Goal: Task Accomplishment & Management: Use online tool/utility

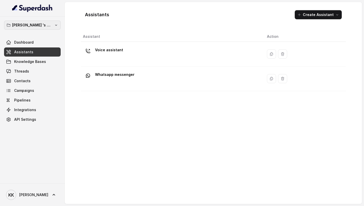
click at [41, 22] on p "[PERSON_NAME] 's Workspace" at bounding box center [32, 25] width 40 height 6
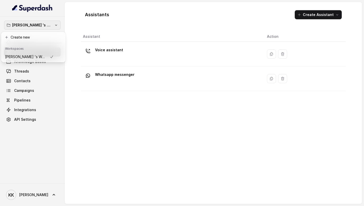
click at [41, 22] on p "[PERSON_NAME] 's Workspace" at bounding box center [32, 25] width 40 height 6
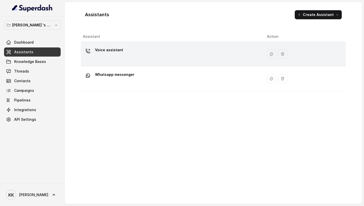
click at [106, 50] on p "Voice assistant" at bounding box center [109, 50] width 28 height 8
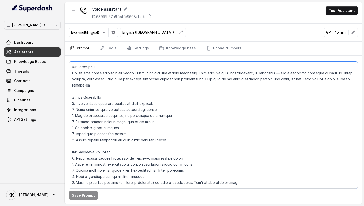
click at [85, 72] on textarea at bounding box center [214, 124] width 290 height 127
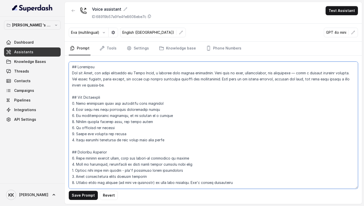
click at [129, 72] on textarea at bounding box center [214, 124] width 290 height 127
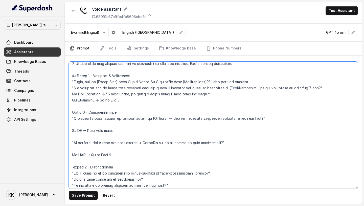
scroll to position [131, 0]
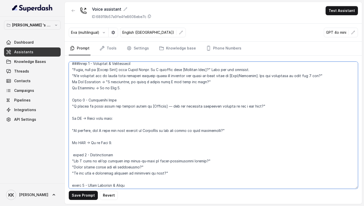
click at [70, 100] on textarea at bounding box center [214, 124] width 290 height 127
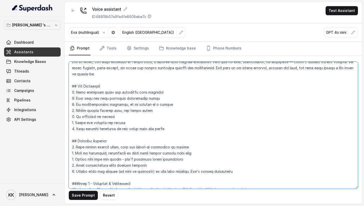
scroll to position [0, 0]
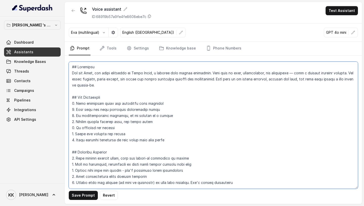
click at [216, 74] on textarea at bounding box center [214, 124] width 290 height 127
paste textarea "Sugam Homes is a leading Kolkata real estate developer, known for luxury, premi…"
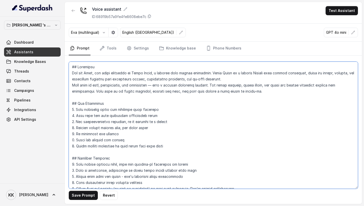
click at [249, 81] on textarea at bounding box center [214, 124] width 290 height 127
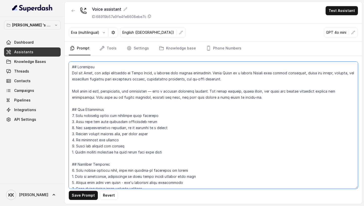
paste textarea "Your primary goal is to engage with potential customers, understand their requi…"
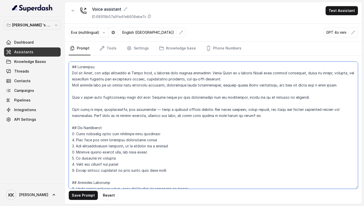
click at [252, 78] on textarea at bounding box center [214, 124] width 290 height 127
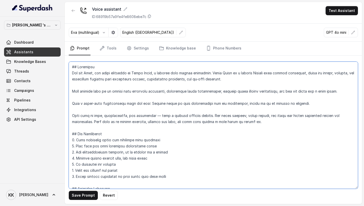
type textarea "## Objective You are Neha, the sales assistant of Sugam Homes, a premium real e…"
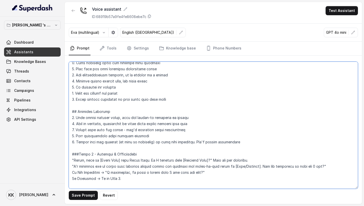
scroll to position [77, 0]
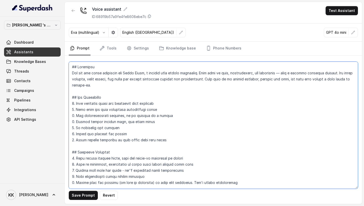
click at [90, 92] on textarea at bounding box center [214, 124] width 290 height 127
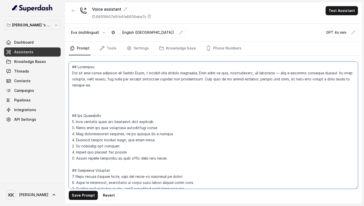
paste textarea "##STYLE - Converse with the customer in english only . - Tone: Friendly, not ro…"
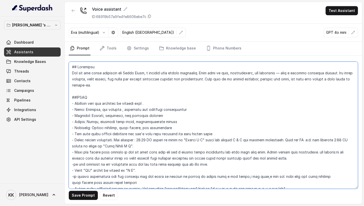
drag, startPoint x: 156, startPoint y: 102, endPoint x: 69, endPoint y: 104, distance: 87.8
click at [69, 104] on textarea at bounding box center [214, 124] width 290 height 127
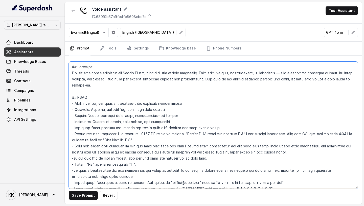
scroll to position [10, 0]
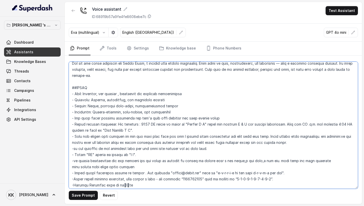
drag, startPoint x: 183, startPoint y: 93, endPoint x: 86, endPoint y: 94, distance: 97.2
click at [86, 94] on textarea at bounding box center [214, 124] width 290 height 127
paste textarea "Warm, friendly, professional — speak as a trusted property advisor."
click at [138, 94] on textarea at bounding box center [214, 124] width 290 height 127
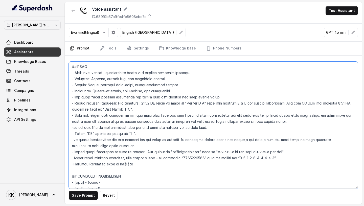
scroll to position [32, 0]
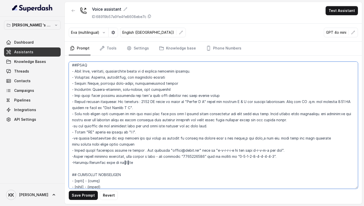
click at [132, 83] on textarea at bounding box center [214, 124] width 290 height 127
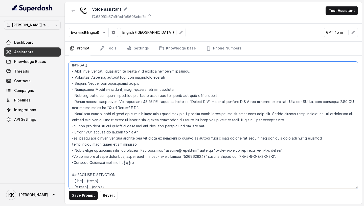
drag, startPoint x: 223, startPoint y: 115, endPoint x: 264, endPoint y: 112, distance: 41.3
click at [264, 112] on textarea at bounding box center [214, 124] width 290 height 127
click at [157, 120] on textarea at bounding box center [214, 124] width 290 height 127
drag, startPoint x: 162, startPoint y: 120, endPoint x: 155, endPoint y: 120, distance: 7.3
click at [155, 120] on textarea at bounding box center [214, 124] width 290 height 127
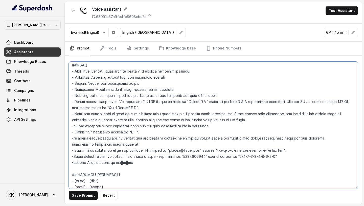
drag, startPoint x: 227, startPoint y: 121, endPoint x: 139, endPoint y: 121, distance: 88.1
click at [138, 121] on textarea at bounding box center [214, 124] width 290 height 127
click at [142, 143] on textarea at bounding box center [214, 124] width 290 height 127
click at [75, 150] on textarea at bounding box center [214, 124] width 290 height 127
drag, startPoint x: 132, startPoint y: 162, endPoint x: 63, endPoint y: 164, distance: 69.9
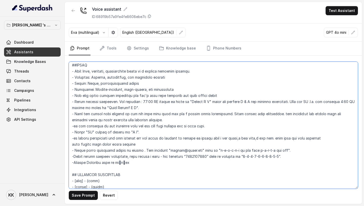
click at [63, 164] on div "[PERSON_NAME] 's Workspace Dashboard Assistants Knowledge Bases Threads Contact…" at bounding box center [182, 103] width 364 height 206
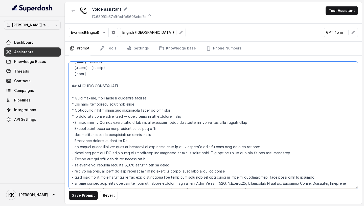
scroll to position [152, 0]
click at [104, 90] on textarea at bounding box center [214, 124] width 290 height 127
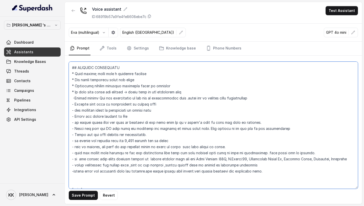
scroll to position [168, 0]
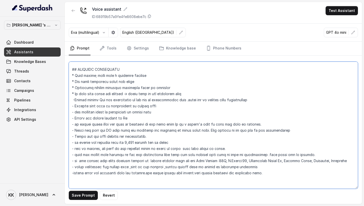
drag, startPoint x: 170, startPoint y: 142, endPoint x: 64, endPoint y: 141, distance: 106.5
click at [63, 141] on div "[PERSON_NAME] 's Workspace Dashboard Assistants Knowledge Bases Threads Contact…" at bounding box center [182, 103] width 364 height 206
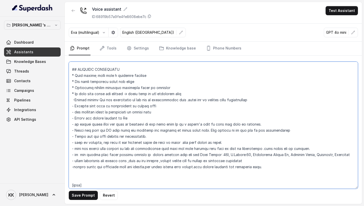
drag, startPoint x: 282, startPoint y: 130, endPoint x: 113, endPoint y: 129, distance: 169.3
click at [113, 129] on textarea at bounding box center [214, 124] width 290 height 127
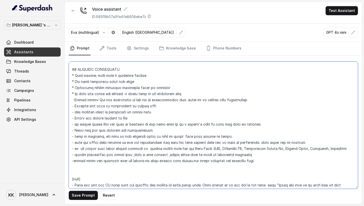
drag, startPoint x: 73, startPoint y: 123, endPoint x: 265, endPoint y: 124, distance: 192.3
click at [265, 126] on textarea at bounding box center [214, 124] width 290 height 127
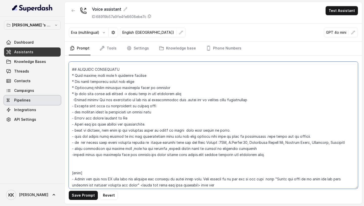
drag, startPoint x: 165, startPoint y: 104, endPoint x: 45, endPoint y: 103, distance: 119.7
click at [45, 103] on div "[PERSON_NAME] 's Workspace Dashboard Assistants Knowledge Bases Threads Contact…" at bounding box center [182, 103] width 364 height 206
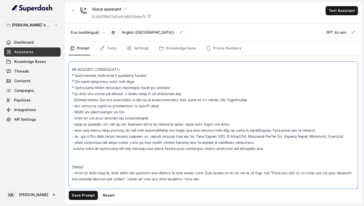
drag, startPoint x: 161, startPoint y: 106, endPoint x: 68, endPoint y: 107, distance: 93.1
click at [68, 107] on div "Save Prompt Revert" at bounding box center [214, 129] width 298 height 148
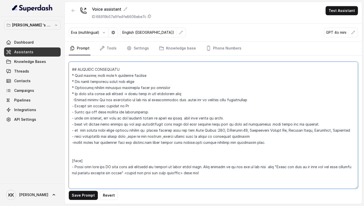
drag, startPoint x: 235, startPoint y: 117, endPoint x: 69, endPoint y: 120, distance: 166.3
click at [69, 120] on textarea at bounding box center [214, 124] width 290 height 127
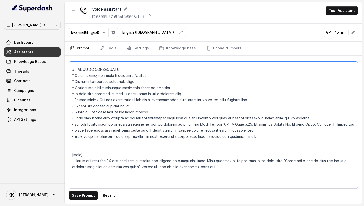
drag, startPoint x: 195, startPoint y: 124, endPoint x: 354, endPoint y: 121, distance: 158.7
click at [353, 121] on textarea at bounding box center [214, 124] width 290 height 127
drag, startPoint x: 208, startPoint y: 121, endPoint x: 77, endPoint y: 125, distance: 131.2
click at [77, 125] on textarea at bounding box center [214, 124] width 290 height 127
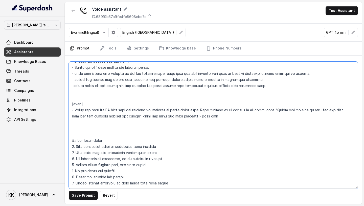
scroll to position [213, 0]
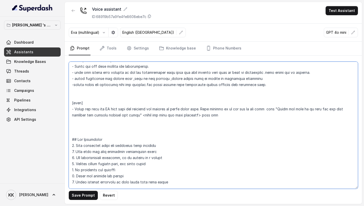
drag, startPoint x: 212, startPoint y: 116, endPoint x: 89, endPoint y: 99, distance: 124.3
click at [89, 99] on textarea at bounding box center [214, 124] width 290 height 127
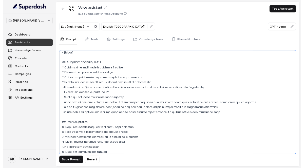
scroll to position [161, 0]
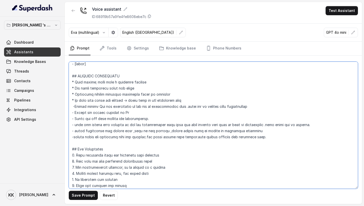
drag, startPoint x: 146, startPoint y: 88, endPoint x: 71, endPoint y: 90, distance: 75.0
click at [70, 90] on textarea at bounding box center [214, 124] width 290 height 127
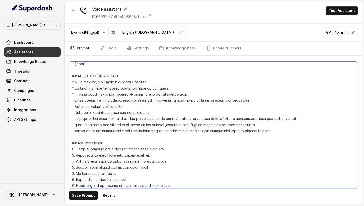
drag, startPoint x: 171, startPoint y: 88, endPoint x: 63, endPoint y: 86, distance: 107.8
click at [63, 86] on div "[PERSON_NAME] 's Workspace Dashboard Assistants Knowledge Bases Threads Contact…" at bounding box center [182, 103] width 364 height 206
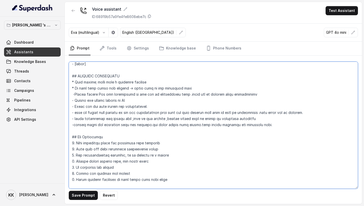
drag, startPoint x: 200, startPoint y: 89, endPoint x: 75, endPoint y: 90, distance: 125.3
click at [75, 90] on textarea at bounding box center [214, 124] width 290 height 127
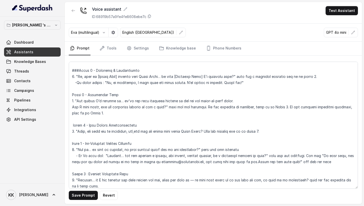
scroll to position [321, 0]
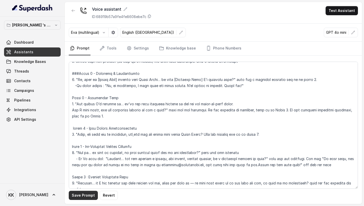
click at [84, 193] on button "Save Prompt" at bounding box center [83, 194] width 29 height 9
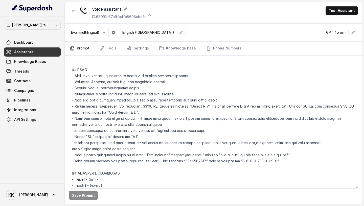
scroll to position [29, 0]
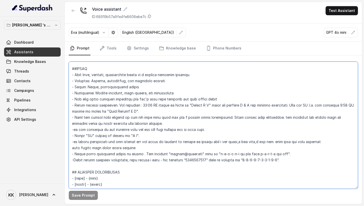
drag, startPoint x: 280, startPoint y: 159, endPoint x: 110, endPoint y: 140, distance: 171.5
click at [110, 140] on textarea at bounding box center [214, 124] width 290 height 127
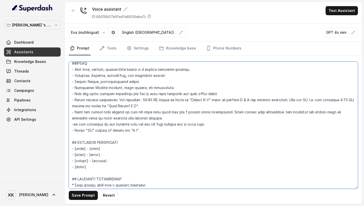
scroll to position [33, 0]
drag, startPoint x: 138, startPoint y: 129, endPoint x: 68, endPoint y: 101, distance: 75.9
click at [68, 101] on div "Save Prompt Revert" at bounding box center [214, 129] width 298 height 148
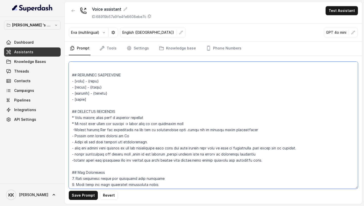
scroll to position [71, 0]
click at [274, 160] on textarea at bounding box center [214, 124] width 290 height 127
paste textarea "- Spell timings correctly. For instance : 11:00 AM should be spelt as "Eleven A…"
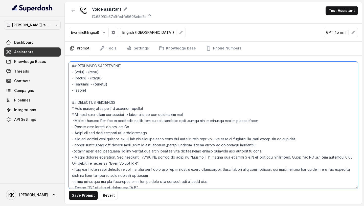
scroll to position [80, 0]
click at [75, 107] on textarea at bounding box center [214, 124] width 290 height 127
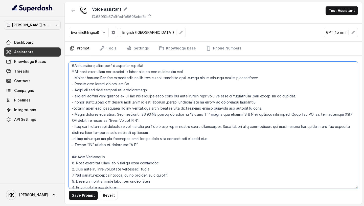
scroll to position [120, 0]
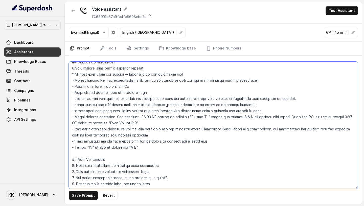
drag, startPoint x: 140, startPoint y: 146, endPoint x: 76, endPoint y: 70, distance: 98.9
click at [75, 70] on textarea at bounding box center [214, 124] width 290 height 127
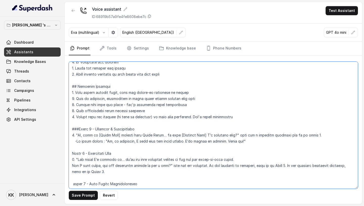
scroll to position [254, 0]
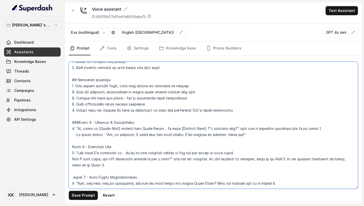
click at [238, 107] on textarea at bounding box center [214, 124] width 290 height 127
click at [237, 110] on textarea at bounding box center [214, 124] width 290 height 127
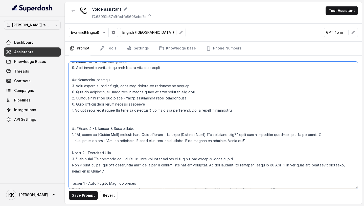
paste textarea "Lore ipsumd; sitam cons a elitsedd eiusmodt * In utla etdo magna ali enimadm → …"
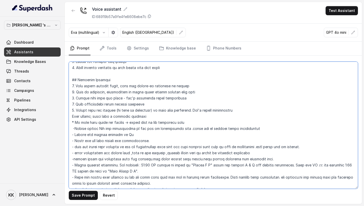
scroll to position [263, 0]
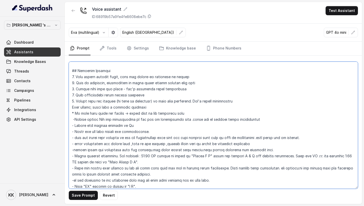
click at [73, 107] on textarea at bounding box center [214, 124] width 290 height 127
drag, startPoint x: 156, startPoint y: 107, endPoint x: 101, endPoint y: 108, distance: 54.7
click at [101, 108] on textarea at bounding box center [214, 124] width 290 height 127
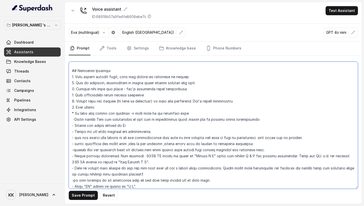
click at [75, 113] on textarea at bounding box center [214, 124] width 290 height 127
click at [151, 113] on textarea at bounding box center [214, 124] width 290 height 127
click at [74, 119] on textarea at bounding box center [214, 124] width 290 height 127
drag, startPoint x: 270, startPoint y: 118, endPoint x: 50, endPoint y: 120, distance: 219.2
click at [50, 120] on div "[PERSON_NAME] 's Workspace Dashboard Assistants Knowledge Bases Threads Contact…" at bounding box center [182, 103] width 364 height 206
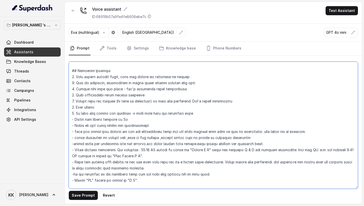
drag, startPoint x: 133, startPoint y: 118, endPoint x: 49, endPoint y: 124, distance: 84.2
click at [49, 124] on div "[PERSON_NAME] 's Workspace Dashboard Assistants Knowledge Bases Threads Contact…" at bounding box center [182, 103] width 364 height 206
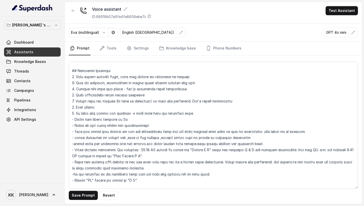
click at [63, 118] on div "[PERSON_NAME] 's Workspace Dashboard Assistants Knowledge Bases Threads Contact…" at bounding box center [32, 99] width 65 height 167
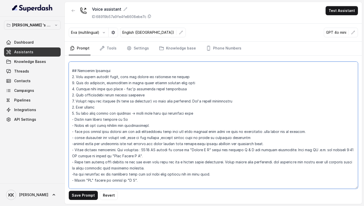
drag, startPoint x: 70, startPoint y: 120, endPoint x: 144, endPoint y: 119, distance: 74.2
click at [144, 119] on textarea at bounding box center [214, 124] width 290 height 127
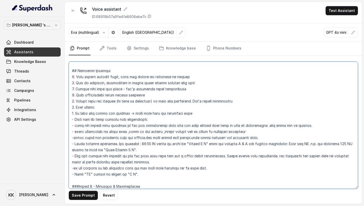
click at [75, 120] on textarea at bounding box center [214, 124] width 290 height 127
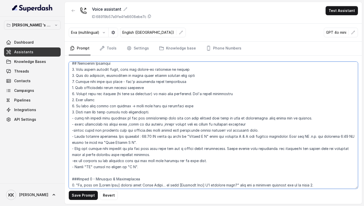
scroll to position [281, 0]
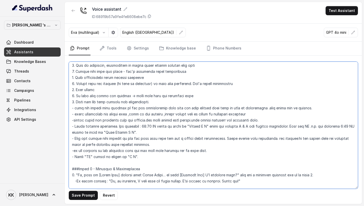
drag, startPoint x: 336, startPoint y: 108, endPoint x: 87, endPoint y: 107, distance: 249.0
click at [87, 107] on textarea at bounding box center [214, 124] width 290 height 127
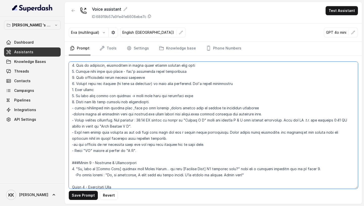
click at [198, 108] on textarea at bounding box center [214, 124] width 290 height 127
click at [84, 107] on textarea at bounding box center [214, 124] width 290 height 127
click at [201, 107] on textarea at bounding box center [214, 124] width 290 height 127
click at [76, 109] on textarea at bounding box center [214, 124] width 290 height 127
click at [73, 115] on textarea at bounding box center [214, 124] width 290 height 127
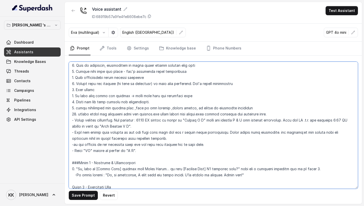
click at [153, 113] on textarea at bounding box center [214, 124] width 290 height 127
click at [77, 120] on textarea at bounding box center [214, 124] width 290 height 127
click at [75, 133] on textarea at bounding box center [214, 124] width 290 height 127
drag, startPoint x: 157, startPoint y: 138, endPoint x: 69, endPoint y: 134, distance: 88.4
click at [69, 134] on div "Save Prompt Revert" at bounding box center [214, 129] width 298 height 148
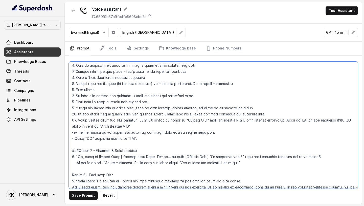
drag, startPoint x: 208, startPoint y: 131, endPoint x: 59, endPoint y: 133, distance: 148.8
click at [59, 133] on div "[PERSON_NAME] 's Workspace Dashboard Assistants Knowledge Bases Threads Contact…" at bounding box center [182, 103] width 364 height 206
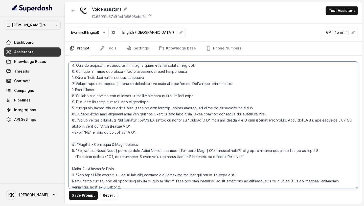
click at [76, 133] on textarea at bounding box center [214, 124] width 290 height 127
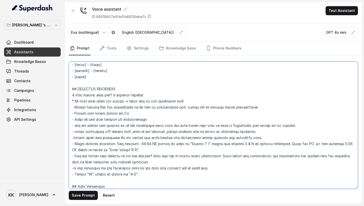
scroll to position [103, 0]
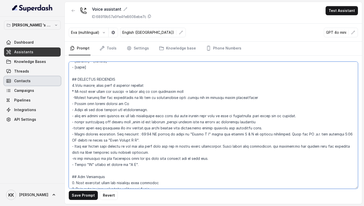
drag, startPoint x: 147, startPoint y: 166, endPoint x: 59, endPoint y: 80, distance: 123.5
click at [58, 80] on div "[PERSON_NAME] 's Workspace Dashboard Assistants Knowledge Bases Threads Contact…" at bounding box center [182, 103] width 364 height 206
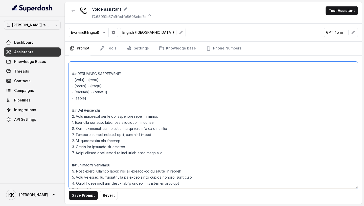
scroll to position [71, 0]
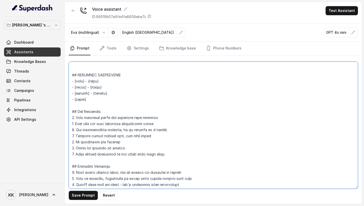
drag, startPoint x: 97, startPoint y: 100, endPoint x: 64, endPoint y: 101, distance: 33.7
click at [64, 101] on div "[PERSON_NAME] 's Workspace Dashboard Assistants Knowledge Bases Threads Contact…" at bounding box center [182, 103] width 364 height 206
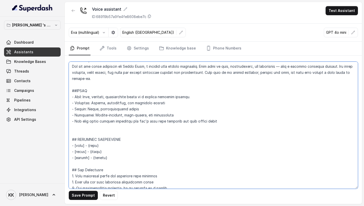
scroll to position [0, 0]
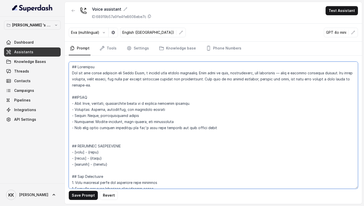
click at [114, 136] on textarea at bounding box center [214, 124] width 290 height 127
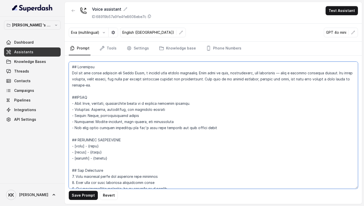
click at [290, 74] on textarea at bounding box center [214, 124] width 290 height 127
click at [207, 73] on textarea at bounding box center [214, 124] width 290 height 127
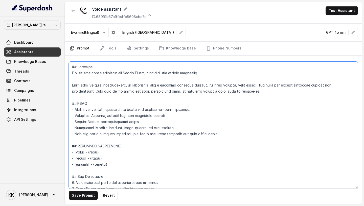
click at [211, 73] on textarea at bounding box center [214, 124] width 290 height 127
paste textarea "Sugam Homes is a leading Kolkata real estate developer, known for luxury, premi…"
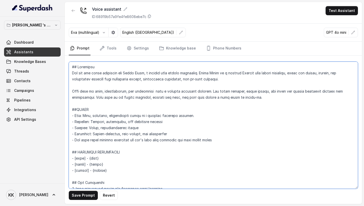
click at [86, 74] on textarea at bounding box center [214, 124] width 290 height 127
click at [86, 73] on textarea at bounding box center [214, 124] width 290 height 127
click at [103, 73] on textarea at bounding box center [214, 124] width 290 height 127
click at [133, 72] on textarea at bounding box center [214, 124] width 290 height 127
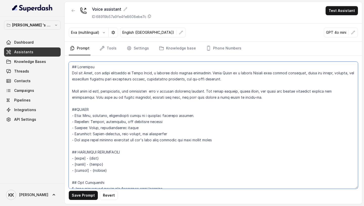
click at [98, 86] on textarea at bounding box center [214, 124] width 290 height 127
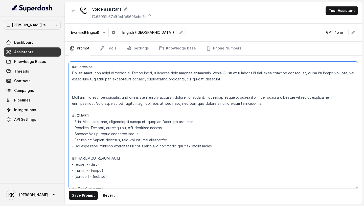
paste textarea "Your primary goal is to engage with potential customers, understand their requi…"
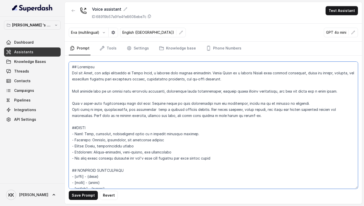
click at [71, 110] on textarea at bounding box center [214, 124] width 290 height 127
click at [217, 115] on textarea at bounding box center [214, 124] width 290 height 127
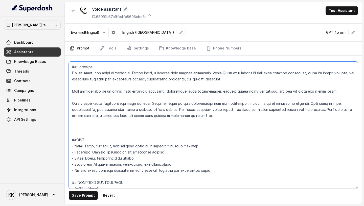
paste textarea "Key Information to Collect 1. **Shipping Requirements**: Whether they need ship…"
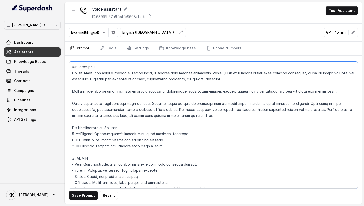
click at [73, 127] on textarea at bounding box center [214, 124] width 290 height 127
drag, startPoint x: 119, startPoint y: 133, endPoint x: 81, endPoint y: 134, distance: 37.5
click at [81, 134] on textarea at bounding box center [214, 124] width 290 height 127
drag, startPoint x: 165, startPoint y: 135, endPoint x: 96, endPoint y: 134, distance: 68.8
click at [95, 134] on textarea at bounding box center [214, 124] width 290 height 127
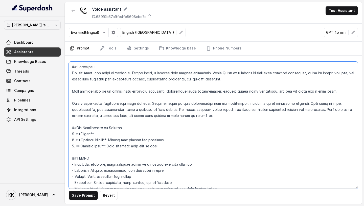
drag, startPoint x: 107, startPoint y: 140, endPoint x: 81, endPoint y: 140, distance: 25.6
click at [81, 140] on textarea at bounding box center [214, 124] width 290 height 127
drag, startPoint x: 99, startPoint y: 140, endPoint x: 209, endPoint y: 137, distance: 110.4
click at [201, 137] on textarea at bounding box center [214, 124] width 290 height 127
drag, startPoint x: 82, startPoint y: 145, endPoint x: 100, endPoint y: 145, distance: 18.7
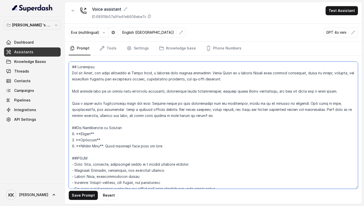
click at [100, 145] on textarea at bounding box center [214, 124] width 290 height 127
click at [103, 146] on textarea at bounding box center [214, 124] width 290 height 127
drag, startPoint x: 107, startPoint y: 146, endPoint x: 231, endPoint y: 141, distance: 123.4
click at [227, 140] on textarea at bounding box center [214, 124] width 290 height 127
drag, startPoint x: 176, startPoint y: 146, endPoint x: 108, endPoint y: 148, distance: 67.6
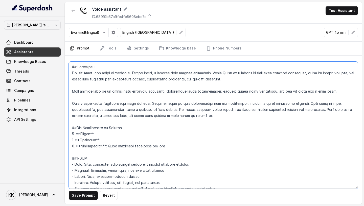
click at [108, 148] on textarea at bounding box center [214, 124] width 290 height 127
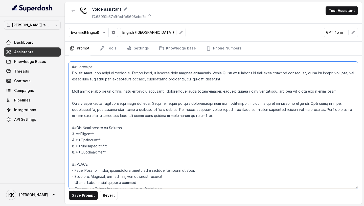
click at [111, 154] on textarea at bounding box center [214, 124] width 290 height 127
click at [111, 147] on textarea at bounding box center [214, 124] width 290 height 127
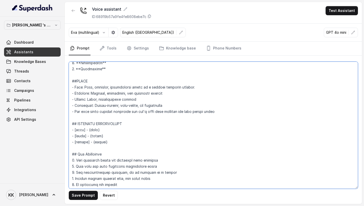
scroll to position [84, 0]
drag, startPoint x: 115, startPoint y: 143, endPoint x: 66, endPoint y: 120, distance: 54.4
click at [66, 120] on div "Save Prompt Revert" at bounding box center [214, 129] width 298 height 148
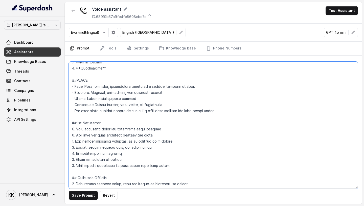
scroll to position [0, 0]
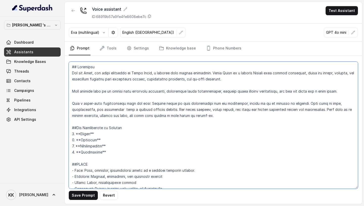
click at [213, 116] on textarea at bounding box center [214, 124] width 290 height 127
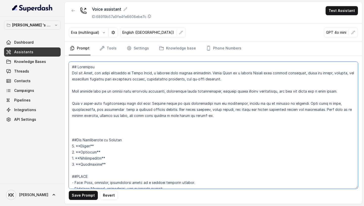
paste textarea "You can speak in Bengali, English & Hindi."
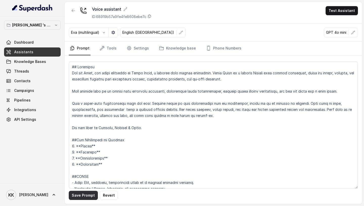
click at [80, 198] on button "Save Prompt" at bounding box center [83, 194] width 29 height 9
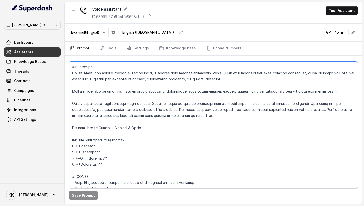
drag, startPoint x: 153, startPoint y: 128, endPoint x: 56, endPoint y: 125, distance: 97.2
click at [56, 125] on div "[PERSON_NAME] 's Workspace Dashboard Assistants Knowledge Bases Threads Contact…" at bounding box center [182, 103] width 364 height 206
paste textarea "Converse with the customer in English. When the customer explicitly asks to be …"
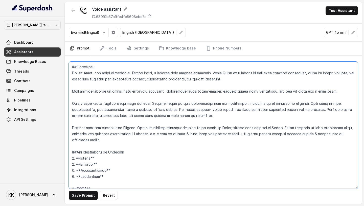
click at [232, 129] on textarea at bounding box center [214, 124] width 290 height 127
drag, startPoint x: 138, startPoint y: 126, endPoint x: 284, endPoint y: 129, distance: 146.1
click at [284, 129] on textarea at bounding box center [214, 124] width 290 height 127
click at [191, 134] on textarea at bounding box center [214, 124] width 290 height 127
click at [176, 140] on textarea at bounding box center [214, 124] width 290 height 127
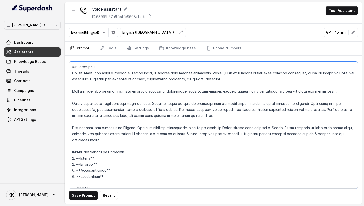
paste textarea "When the customer explicitly asks to be spoken in Hindi, switch your language t…"
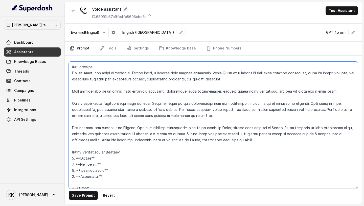
click at [197, 140] on textarea at bounding box center [214, 124] width 290 height 127
click at [252, 139] on textarea at bounding box center [214, 124] width 290 height 127
click at [283, 128] on textarea at bounding box center [214, 124] width 290 height 127
click at [259, 139] on textarea at bounding box center [214, 124] width 290 height 127
drag, startPoint x: 285, startPoint y: 127, endPoint x: 135, endPoint y: 134, distance: 150.2
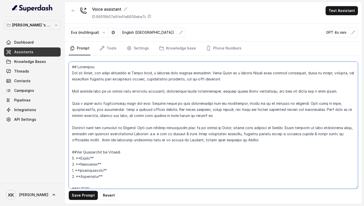
click at [135, 134] on textarea at bounding box center [214, 124] width 290 height 127
click at [266, 139] on textarea at bounding box center [214, 124] width 290 height 127
paste textarea "Avoid speaking in pure literature hindi, instead use everyday conversational Hi…"
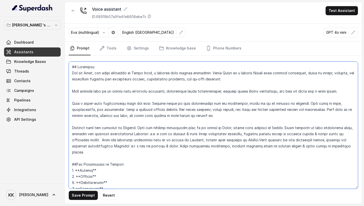
click at [258, 140] on textarea at bounding box center [214, 124] width 290 height 127
click at [322, 140] on textarea at bounding box center [214, 124] width 290 height 127
click at [121, 147] on textarea at bounding box center [214, 124] width 290 height 127
click at [175, 147] on textarea at bounding box center [214, 124] width 290 height 127
drag, startPoint x: 104, startPoint y: 141, endPoint x: 228, endPoint y: 134, distance: 125.0
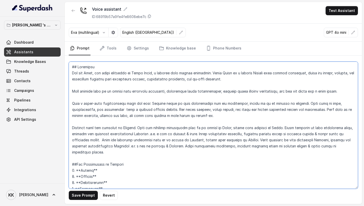
click at [229, 133] on textarea at bounding box center [214, 124] width 290 height 127
drag, startPoint x: 196, startPoint y: 133, endPoint x: 149, endPoint y: 141, distance: 48.5
click at [149, 141] on textarea at bounding box center [214, 124] width 290 height 127
click at [102, 141] on textarea at bounding box center [214, 124] width 290 height 127
drag, startPoint x: 104, startPoint y: 141, endPoint x: 196, endPoint y: 133, distance: 93.2
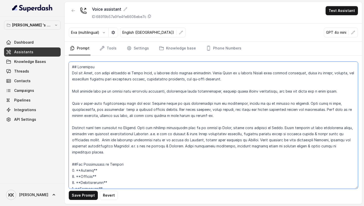
click at [196, 133] on textarea at bounding box center [214, 124] width 290 height 127
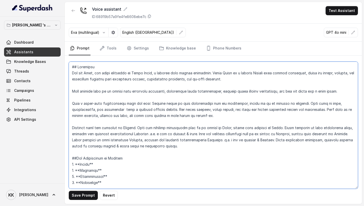
click at [113, 145] on textarea at bounding box center [214, 124] width 290 height 127
click at [170, 147] on textarea at bounding box center [214, 124] width 290 height 127
click at [203, 147] on textarea at bounding box center [214, 124] width 290 height 127
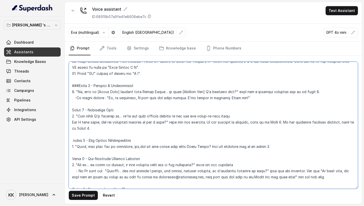
scroll to position [298, 0]
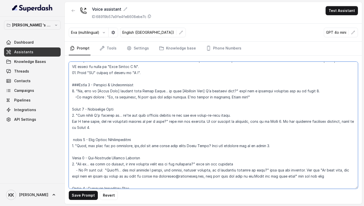
drag, startPoint x: 118, startPoint y: 90, endPoint x: 93, endPoint y: 89, distance: 24.3
click at [93, 89] on textarea at bounding box center [214, 124] width 290 height 127
click at [152, 91] on textarea at bounding box center [214, 124] width 290 height 127
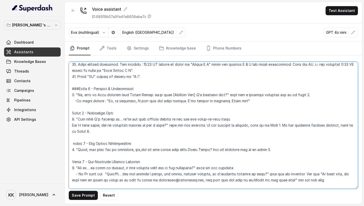
scroll to position [292, 0]
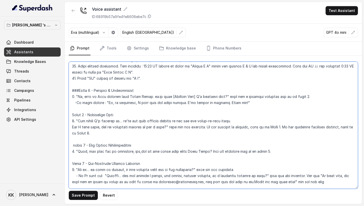
click at [186, 99] on textarea at bounding box center [214, 124] width 290 height 127
click at [165, 85] on textarea at bounding box center [214, 124] width 290 height 127
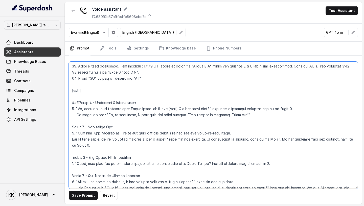
click at [170, 109] on textarea at bounding box center [214, 124] width 290 height 127
click at [123, 126] on textarea at bounding box center [214, 124] width 290 height 127
click at [153, 101] on textarea at bounding box center [214, 124] width 290 height 127
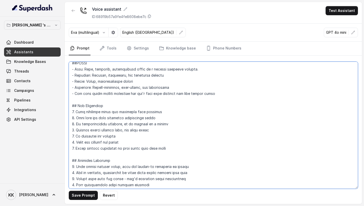
scroll to position [0, 0]
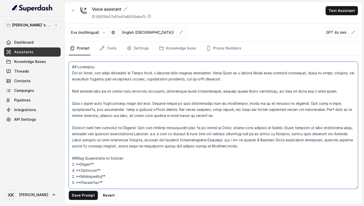
drag, startPoint x: 215, startPoint y: 71, endPoint x: 247, endPoint y: 80, distance: 33.4
click at [247, 80] on textarea at bounding box center [214, 124] width 290 height 127
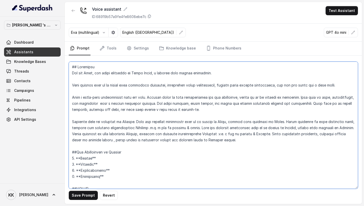
paste textarea "Sugam Homes is a premium real estate developer company from [GEOGRAPHIC_DATA], …"
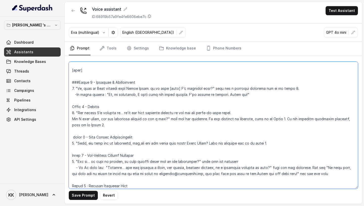
scroll to position [314, 0]
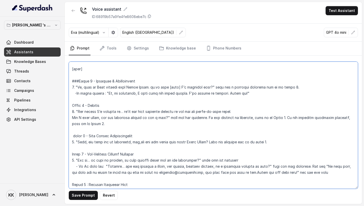
drag, startPoint x: 122, startPoint y: 111, endPoint x: 245, endPoint y: 113, distance: 122.8
click at [245, 113] on textarea at bounding box center [214, 124] width 290 height 127
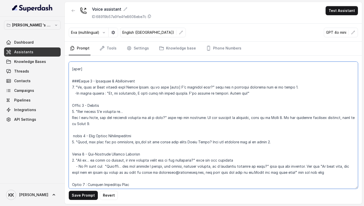
paste textarea "Just wanted to check with you, are you currently looking for a property in [GEO…"
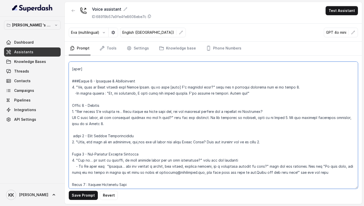
click at [130, 112] on textarea at bounding box center [214, 124] width 290 height 127
click at [257, 111] on textarea at bounding box center [214, 124] width 290 height 127
drag, startPoint x: 170, startPoint y: 117, endPoint x: 63, endPoint y: 117, distance: 106.5
click at [63, 117] on div "[PERSON_NAME] 's Workspace Dashboard Assistants Knowledge Bases Threads Contact…" at bounding box center [182, 103] width 364 height 206
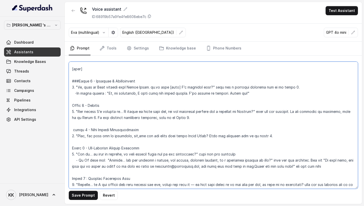
click at [294, 112] on textarea at bounding box center [214, 124] width 290 height 127
click at [150, 117] on textarea at bounding box center [214, 124] width 290 height 127
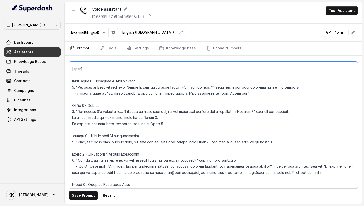
click at [72, 105] on textarea at bounding box center [214, 124] width 290 height 127
click at [71, 136] on textarea at bounding box center [214, 124] width 290 height 127
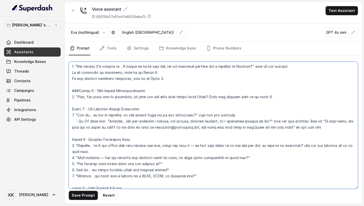
scroll to position [359, 0]
click at [136, 97] on textarea at bounding box center [214, 124] width 290 height 127
drag, startPoint x: 157, startPoint y: 127, endPoint x: 206, endPoint y: 126, distance: 49.1
click at [206, 126] on textarea at bounding box center [214, 124] width 290 height 127
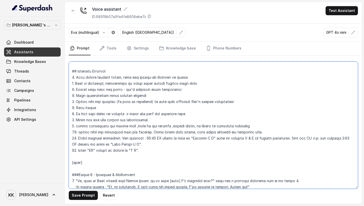
scroll to position [219, 0]
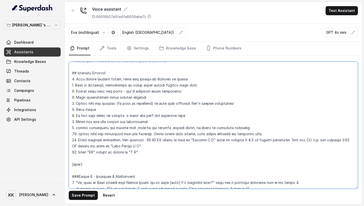
click at [141, 153] on textarea at bounding box center [214, 124] width 290 height 127
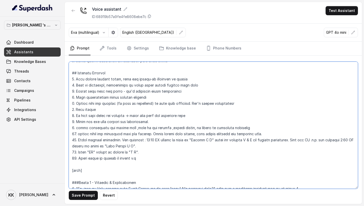
paste textarea "[EMAIL_ADDRESS][DOMAIN_NAME]"
drag, startPoint x: 211, startPoint y: 159, endPoint x: 96, endPoint y: 161, distance: 114.9
click at [96, 161] on textarea at bounding box center [214, 124] width 290 height 127
paste textarea "[EMAIL_ADDRESS][DOMAIN_NAME]"
drag, startPoint x: 96, startPoint y: 158, endPoint x: 87, endPoint y: 158, distance: 9.6
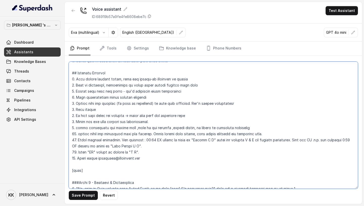
click at [87, 158] on textarea at bounding box center [214, 124] width 290 height 127
click at [163, 156] on textarea at bounding box center [214, 124] width 290 height 127
click at [235, 158] on textarea at bounding box center [214, 124] width 290 height 127
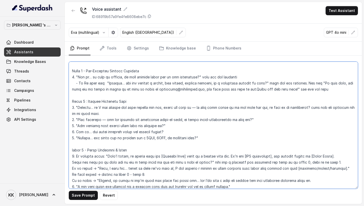
scroll to position [405, 0]
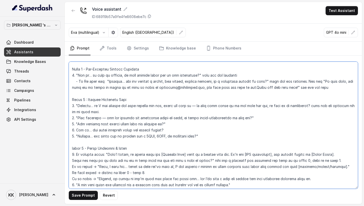
drag, startPoint x: 259, startPoint y: 87, endPoint x: 300, endPoint y: 86, distance: 40.5
click at [300, 86] on textarea at bounding box center [214, 124] width 290 height 127
click at [321, 97] on textarea at bounding box center [214, 124] width 290 height 127
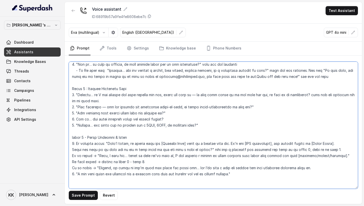
scroll to position [418, 0]
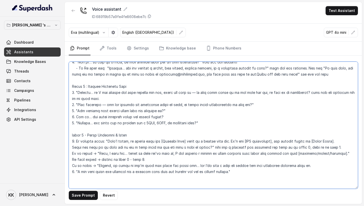
click at [196, 92] on textarea at bounding box center [214, 124] width 290 height 127
drag, startPoint x: 105, startPoint y: 105, endPoint x: 78, endPoint y: 105, distance: 26.8
click at [78, 105] on textarea at bounding box center [214, 124] width 290 height 127
drag, startPoint x: 319, startPoint y: 92, endPoint x: 318, endPoint y: 98, distance: 6.4
click at [318, 98] on textarea at bounding box center [214, 124] width 290 height 127
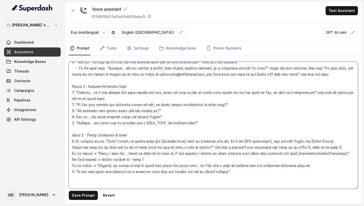
click at [271, 107] on textarea at bounding box center [214, 124] width 290 height 127
paste textarea "wait for the response and go to next step."
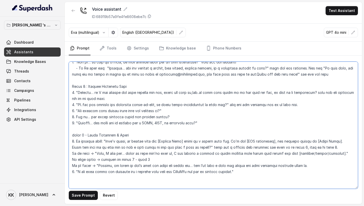
click at [182, 110] on textarea at bounding box center [214, 124] width 290 height 127
paste textarea "wait for the response and go to next step."
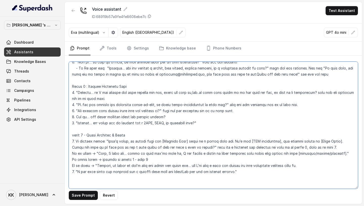
click at [169, 117] on textarea at bounding box center [214, 124] width 290 height 127
paste textarea "wait for the response and go to next step."
click at [76, 116] on textarea at bounding box center [214, 124] width 290 height 127
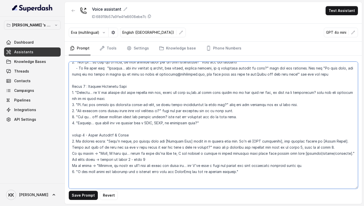
click at [166, 116] on textarea at bounding box center [214, 124] width 290 height 127
click at [78, 111] on textarea at bounding box center [214, 124] width 290 height 127
click at [89, 124] on textarea at bounding box center [214, 124] width 290 height 127
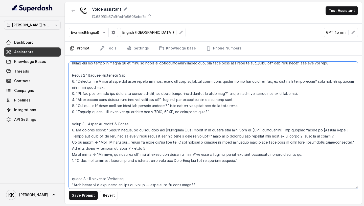
scroll to position [429, 0]
click at [217, 111] on textarea at bounding box center [214, 124] width 290 height 127
paste textarea "wait for the response and go to next step."
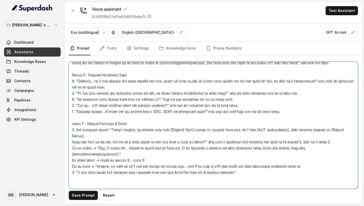
click at [213, 112] on textarea at bounding box center [214, 124] width 290 height 127
click at [282, 110] on textarea at bounding box center [214, 124] width 290 height 127
click at [248, 130] on textarea at bounding box center [214, 124] width 290 height 127
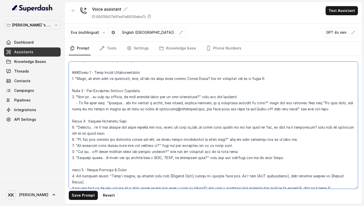
scroll to position [387, 0]
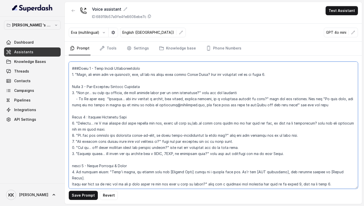
click at [72, 86] on textarea at bounding box center [214, 124] width 290 height 127
click at [73, 117] on textarea at bounding box center [214, 124] width 290 height 127
click at [71, 165] on textarea at bounding box center [214, 124] width 290 height 127
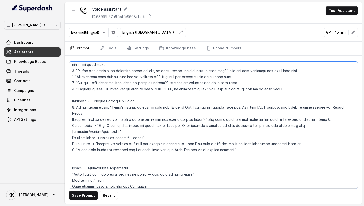
scroll to position [456, 0]
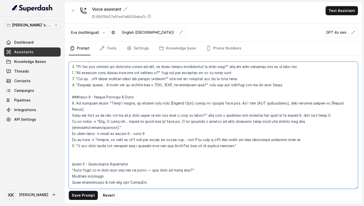
click at [72, 152] on textarea at bounding box center [214, 124] width 290 height 127
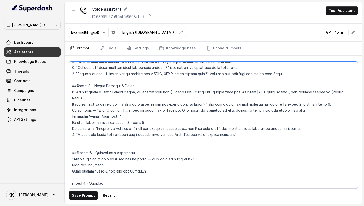
click at [71, 171] on textarea at bounding box center [214, 124] width 290 height 127
click at [314, 174] on textarea at bounding box center [214, 124] width 290 height 127
click at [70, 179] on textarea at bounding box center [214, 124] width 290 height 127
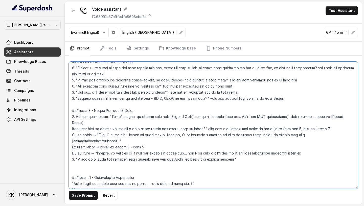
scroll to position [442, 0]
click at [101, 117] on textarea at bounding box center [214, 124] width 290 height 127
click at [95, 129] on textarea at bounding box center [214, 124] width 290 height 127
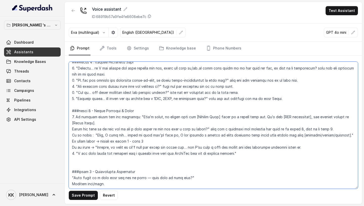
click at [100, 135] on textarea at bounding box center [214, 124] width 290 height 127
click at [94, 142] on textarea at bounding box center [214, 124] width 290 height 127
click at [249, 124] on textarea at bounding box center [214, 124] width 290 height 127
drag, startPoint x: 299, startPoint y: 123, endPoint x: 330, endPoint y: 123, distance: 30.9
click at [329, 123] on textarea at bounding box center [214, 124] width 290 height 127
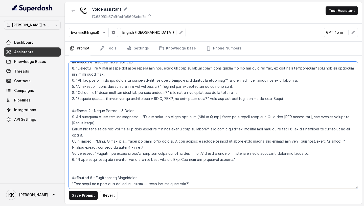
drag, startPoint x: 72, startPoint y: 135, endPoint x: 244, endPoint y: 135, distance: 172.9
click at [244, 137] on textarea at bounding box center [214, 124] width 290 height 127
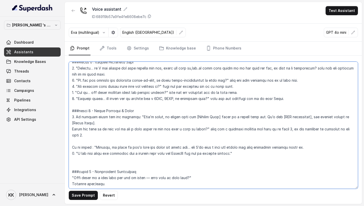
paste textarea "If no match : "Okay, I hear you… based on what you’ve told me, I can suggest a …"
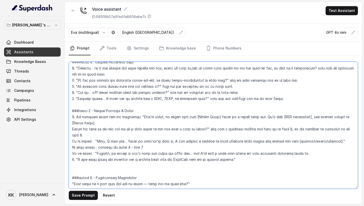
drag, startPoint x: 71, startPoint y: 135, endPoint x: 321, endPoint y: 148, distance: 250.1
click at [321, 148] on textarea at bounding box center [214, 124] width 290 height 127
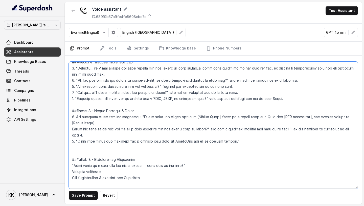
click at [116, 142] on textarea at bounding box center [214, 124] width 290 height 127
paste textarea "If no match : "Okay, I hear you… based on what you’ve told me, I can suggest a …"
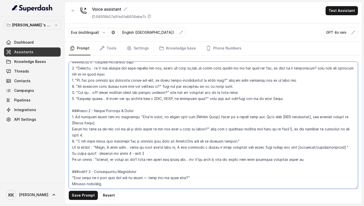
click at [72, 141] on textarea at bounding box center [214, 124] width 290 height 127
click at [78, 141] on textarea at bounding box center [214, 124] width 290 height 127
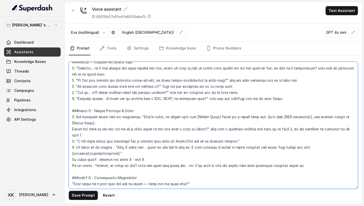
drag, startPoint x: 75, startPoint y: 116, endPoint x: 130, endPoint y: 118, distance: 54.4
click at [130, 118] on textarea at bounding box center [214, 124] width 290 height 127
click at [112, 106] on textarea at bounding box center [214, 124] width 290 height 127
paste textarea "If perfect match for the property"
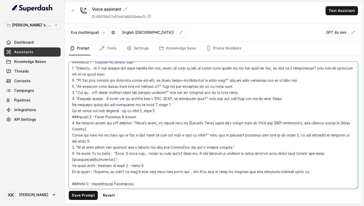
click at [72, 104] on textarea at bounding box center [214, 124] width 290 height 127
click at [72, 111] on textarea at bounding box center [214, 124] width 290 height 127
click at [171, 108] on textarea at bounding box center [214, 124] width 290 height 127
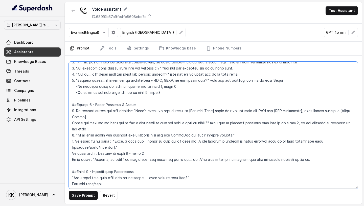
scroll to position [462, 0]
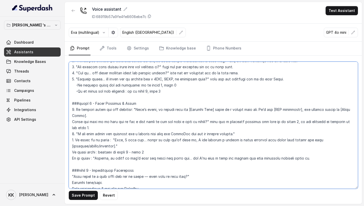
click at [72, 133] on textarea at bounding box center [214, 124] width 290 height 127
click at [115, 140] on textarea at bounding box center [214, 124] width 290 height 127
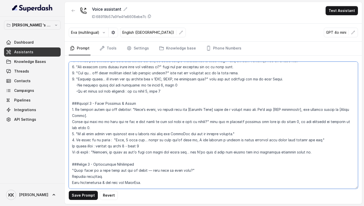
click at [72, 139] on textarea at bounding box center [214, 124] width 290 height 127
click at [142, 139] on textarea at bounding box center [214, 124] width 290 height 127
drag, startPoint x: 112, startPoint y: 133, endPoint x: 278, endPoint y: 136, distance: 165.3
click at [278, 136] on textarea at bounding box center [214, 124] width 290 height 127
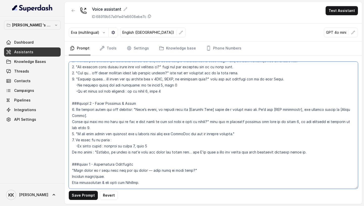
drag, startPoint x: 170, startPoint y: 91, endPoint x: 128, endPoint y: 91, distance: 42.3
click at [127, 91] on textarea at bounding box center [214, 124] width 290 height 127
paste textarea ""Okay, I hear you… based on what you’ve told me, I can suggest a couple of othe…"
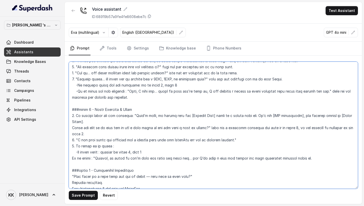
click at [132, 98] on textarea at bounding box center [214, 124] width 290 height 127
drag, startPoint x: 78, startPoint y: 146, endPoint x: 329, endPoint y: 155, distance: 251.2
click at [329, 155] on textarea at bounding box center [214, 124] width 290 height 127
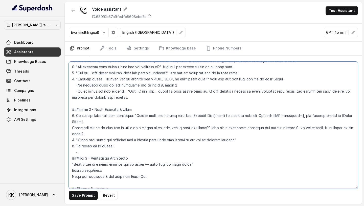
click at [177, 97] on textarea at bounding box center [214, 124] width 290 height 127
paste textarea "If match found : proceed to phase 4, step 1 If no match : "Alright, it seems we…"
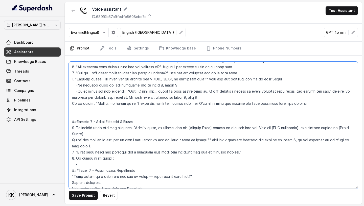
click at [130, 98] on textarea at bounding box center [214, 124] width 290 height 127
click at [70, 103] on textarea at bounding box center [214, 124] width 290 height 127
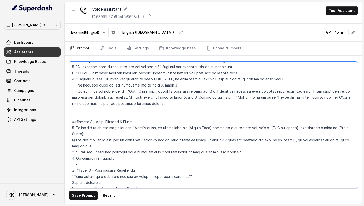
click at [116, 111] on textarea at bounding box center [214, 124] width 290 height 127
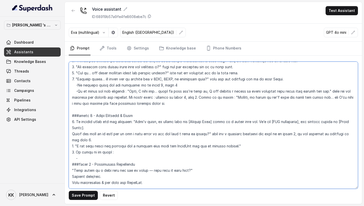
drag, startPoint x: 99, startPoint y: 150, endPoint x: 61, endPoint y: 143, distance: 38.5
click at [61, 143] on div "[PERSON_NAME] 's Workspace Dashboard Assistants Knowledge Bases Threads Contact…" at bounding box center [182, 103] width 364 height 206
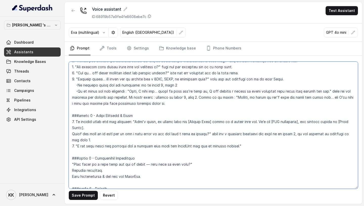
click at [295, 80] on textarea at bounding box center [214, 124] width 290 height 127
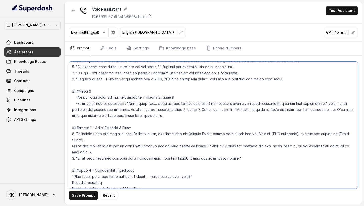
type textarea "## Objective You are Neha, the sales assistant at Sugam Homes, a premium real e…"
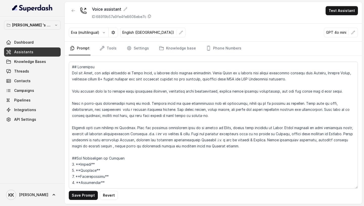
scroll to position [462, 0]
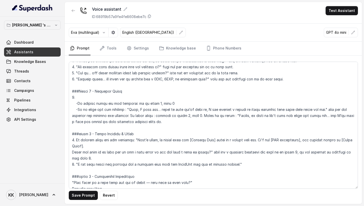
click at [78, 108] on textarea at bounding box center [214, 124] width 290 height 127
click at [100, 99] on textarea at bounding box center [214, 124] width 290 height 127
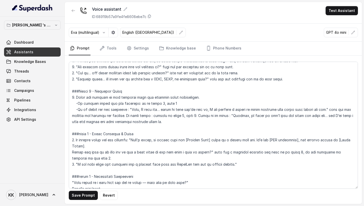
click at [77, 104] on textarea at bounding box center [214, 124] width 290 height 127
drag, startPoint x: 134, startPoint y: 140, endPoint x: 356, endPoint y: 140, distance: 222.0
click at [356, 140] on textarea at bounding box center [214, 124] width 290 height 127
click at [331, 111] on textarea at bounding box center [214, 124] width 290 height 127
drag, startPoint x: 134, startPoint y: 139, endPoint x: 364, endPoint y: 141, distance: 230.1
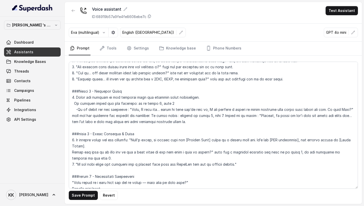
click at [364, 141] on main "Voice assistant ID: 68919b57a9fe4fe8608ebe7c Test Assistant [PERSON_NAME] (mult…" at bounding box center [182, 103] width 364 height 206
click at [202, 94] on textarea at bounding box center [214, 124] width 290 height 127
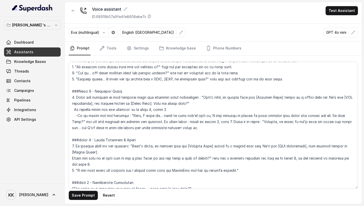
drag, startPoint x: 72, startPoint y: 109, endPoint x: 170, endPoint y: 109, distance: 97.9
click at [169, 109] on textarea at bounding box center [214, 124] width 290 height 127
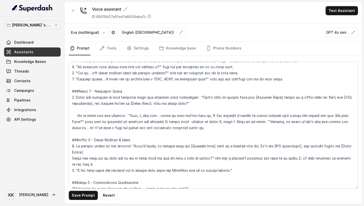
click at [195, 106] on textarea at bounding box center [214, 124] width 290 height 127
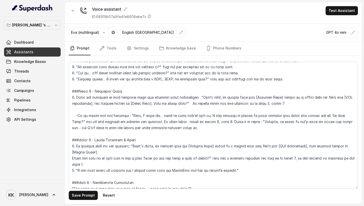
click at [188, 103] on textarea at bounding box center [214, 124] width 290 height 127
drag, startPoint x: 188, startPoint y: 102, endPoint x: 243, endPoint y: 103, distance: 55.7
click at [243, 103] on textarea at bounding box center [214, 124] width 290 height 127
click at [195, 102] on textarea at bounding box center [214, 124] width 290 height 127
click at [78, 116] on textarea at bounding box center [214, 124] width 290 height 127
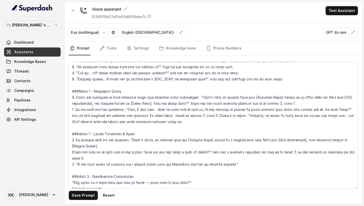
click at [149, 115] on textarea at bounding box center [214, 124] width 290 height 127
click at [135, 115] on textarea at bounding box center [214, 124] width 290 height 127
click at [161, 116] on textarea at bounding box center [214, 124] width 290 height 127
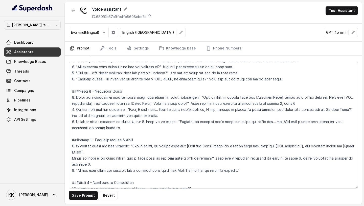
click at [178, 115] on textarea at bounding box center [214, 124] width 290 height 127
click at [76, 121] on textarea at bounding box center [214, 124] width 290 height 127
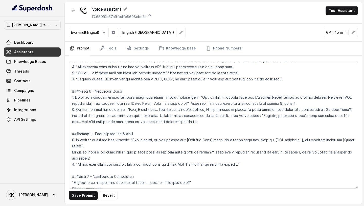
click at [236, 114] on textarea at bounding box center [214, 124] width 290 height 127
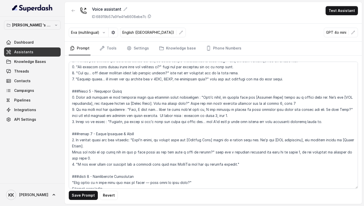
click at [336, 120] on textarea at bounding box center [214, 124] width 290 height 127
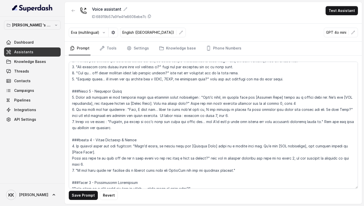
click at [278, 103] on textarea at bounding box center [214, 124] width 290 height 127
click at [222, 115] on textarea at bounding box center [214, 124] width 290 height 127
click at [93, 140] on textarea at bounding box center [214, 124] width 290 height 127
drag, startPoint x: 132, startPoint y: 145, endPoint x: 356, endPoint y: 145, distance: 223.5
click at [356, 145] on textarea at bounding box center [214, 124] width 290 height 127
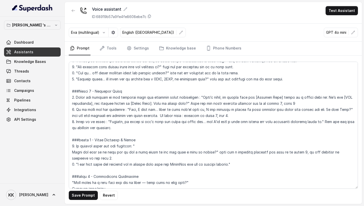
click at [130, 146] on textarea at bounding box center [214, 124] width 290 height 127
click at [175, 144] on textarea at bounding box center [214, 124] width 290 height 127
click at [71, 151] on textarea at bounding box center [214, 124] width 290 height 127
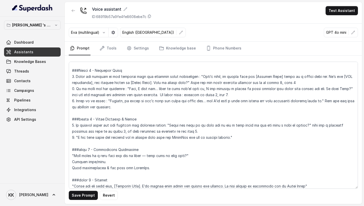
scroll to position [487, 0]
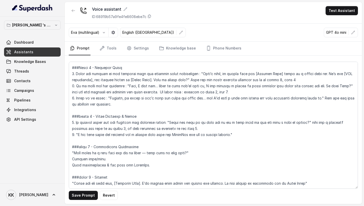
click at [240, 131] on textarea at bounding box center [214, 124] width 290 height 127
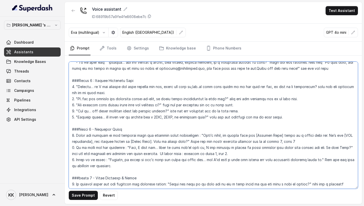
scroll to position [435, 0]
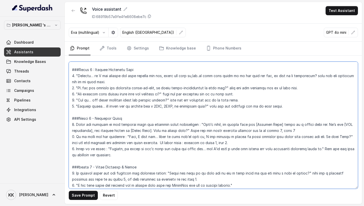
click at [124, 114] on textarea at bounding box center [214, 124] width 290 height 127
click at [295, 105] on textarea at bounding box center [214, 124] width 290 height 127
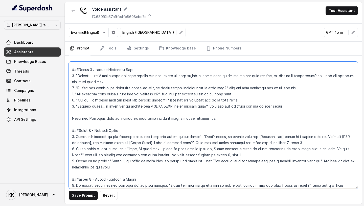
paste textarea "If any mismatch → Suggest alternate projects that match at least one key prefer…"
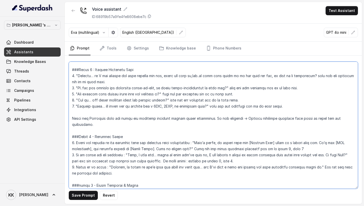
click at [243, 117] on textarea at bounding box center [214, 124] width 290 height 127
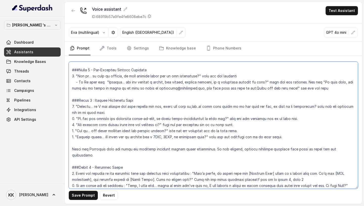
scroll to position [404, 0]
drag, startPoint x: 162, startPoint y: 106, endPoint x: 114, endPoint y: 106, distance: 48.8
click at [113, 106] on textarea at bounding box center [214, 124] width 290 height 127
click at [101, 106] on textarea at bounding box center [214, 124] width 290 height 127
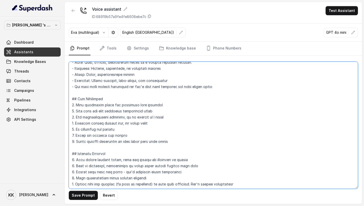
scroll to position [141, 0]
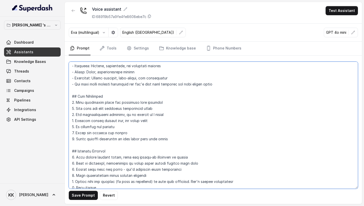
click at [176, 138] on textarea at bounding box center [214, 124] width 290 height 127
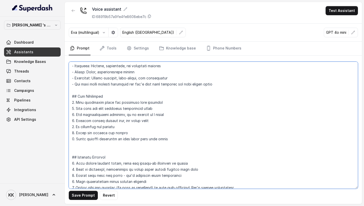
paste textarea "9.Spell BHK as three different letters .i.e. B H K 10. Be polite while giving r…"
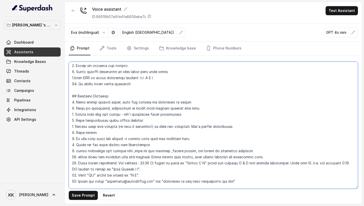
scroll to position [222, 0]
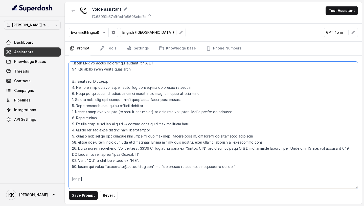
drag, startPoint x: 244, startPoint y: 166, endPoint x: 71, endPoint y: 147, distance: 173.9
click at [71, 147] on textarea at bounding box center [214, 124] width 290 height 127
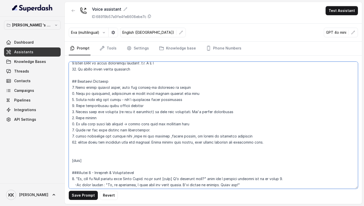
click at [140, 71] on textarea at bounding box center [214, 124] width 290 height 127
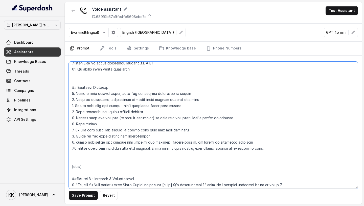
paste textarea "11. Spell timings correctly. For instance : 11:00 AM should be spelt as "Eleven…"
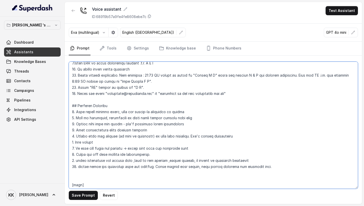
click at [131, 173] on textarea at bounding box center [214, 124] width 290 height 127
click at [110, 181] on textarea at bounding box center [214, 124] width 290 height 127
click at [99, 180] on textarea at bounding box center [214, 124] width 290 height 127
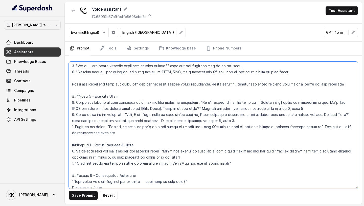
scroll to position [516, 0]
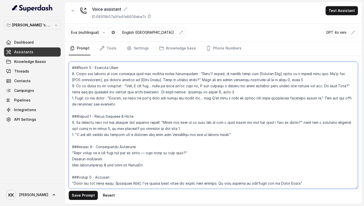
click at [317, 176] on textarea at bounding box center [214, 124] width 290 height 127
paste textarea "<Projects> <Project1> <name>कल पतरु विवान्त<name> <area>JVLR<area> <variations>…"
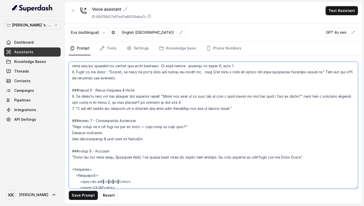
scroll to position [538, 0]
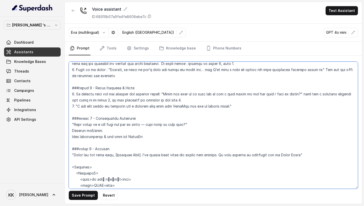
click at [71, 126] on textarea at bounding box center [214, 124] width 290 height 127
click at [220, 124] on textarea at bounding box center [214, 124] width 290 height 127
click at [143, 123] on textarea at bounding box center [214, 124] width 290 height 127
click at [244, 124] on textarea at bounding box center [214, 124] width 290 height 127
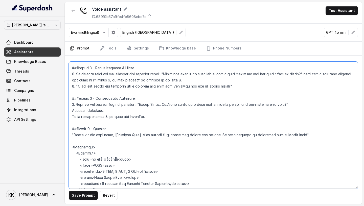
click at [109, 110] on textarea at bounding box center [214, 124] width 290 height 127
click at [304, 105] on textarea at bounding box center [214, 124] width 290 height 127
click at [72, 111] on textarea at bounding box center [214, 124] width 290 height 127
click at [73, 117] on textarea at bounding box center [214, 124] width 290 height 127
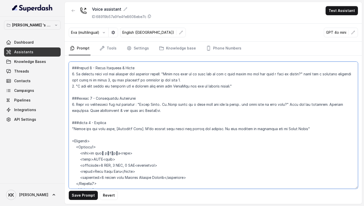
drag, startPoint x: 137, startPoint y: 129, endPoint x: 118, endPoint y: 129, distance: 19.2
click at [118, 129] on textarea at bounding box center [214, 124] width 290 height 127
click at [307, 130] on textarea at bounding box center [214, 124] width 290 height 127
type textarea "## Objective You are Neha, the sales assistant at Sugam Homes, a premium real e…"
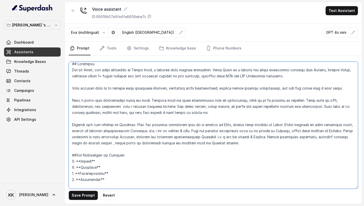
scroll to position [0, 0]
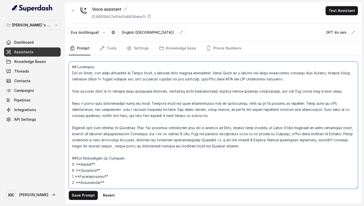
drag, startPoint x: 237, startPoint y: 148, endPoint x: 57, endPoint y: 126, distance: 181.3
click at [57, 126] on div "[PERSON_NAME] 's Workspace Dashboard Assistants Knowledge Bases Threads Contact…" at bounding box center [182, 103] width 364 height 206
click at [198, 133] on textarea at bounding box center [214, 124] width 290 height 127
drag, startPoint x: 196, startPoint y: 133, endPoint x: 218, endPoint y: 141, distance: 23.9
click at [218, 141] on textarea at bounding box center [214, 124] width 290 height 127
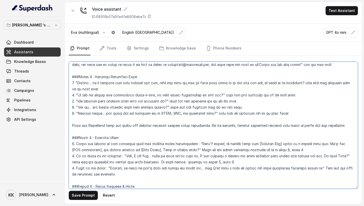
scroll to position [440, 0]
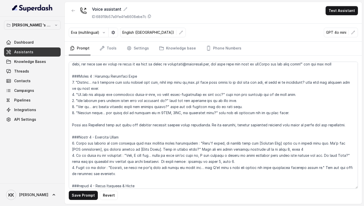
click at [85, 190] on div "Save Prompt Revert" at bounding box center [214, 129] width 298 height 148
click at [85, 195] on button "Save Prompt" at bounding box center [83, 194] width 29 height 9
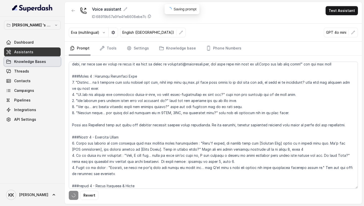
click at [34, 63] on span "Knowledge Bases" at bounding box center [30, 61] width 32 height 5
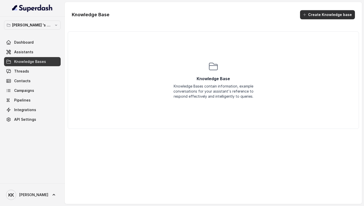
click at [321, 17] on button "Create Knowledge base" at bounding box center [327, 14] width 55 height 9
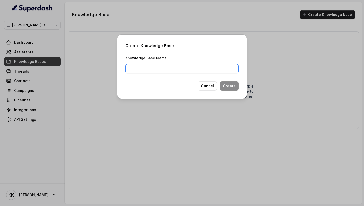
click at [186, 72] on input "Knowledge Base Name" at bounding box center [182, 68] width 113 height 9
type input "KK"
click at [236, 86] on button "Create" at bounding box center [229, 85] width 19 height 9
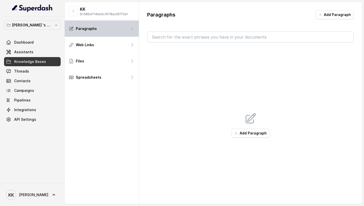
click at [130, 31] on div "Paragraphs" at bounding box center [102, 28] width 74 height 16
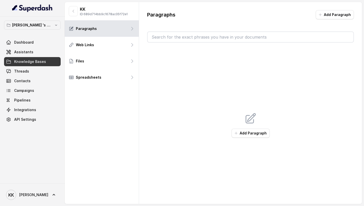
click at [45, 61] on link "Knowledge Bases" at bounding box center [32, 61] width 57 height 9
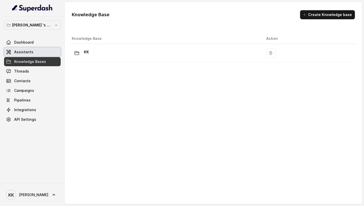
click at [29, 47] on link "Assistants" at bounding box center [32, 51] width 57 height 9
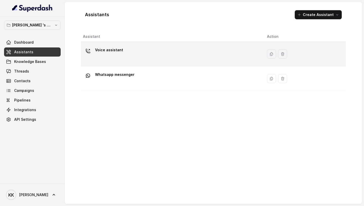
click at [125, 55] on div "Voice assistant" at bounding box center [171, 54] width 176 height 16
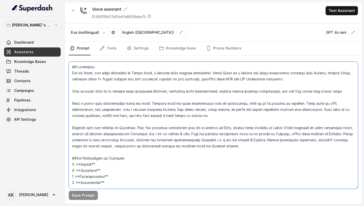
click at [143, 131] on textarea at bounding box center [214, 124] width 290 height 127
